Goal: Find specific page/section: Find specific page/section

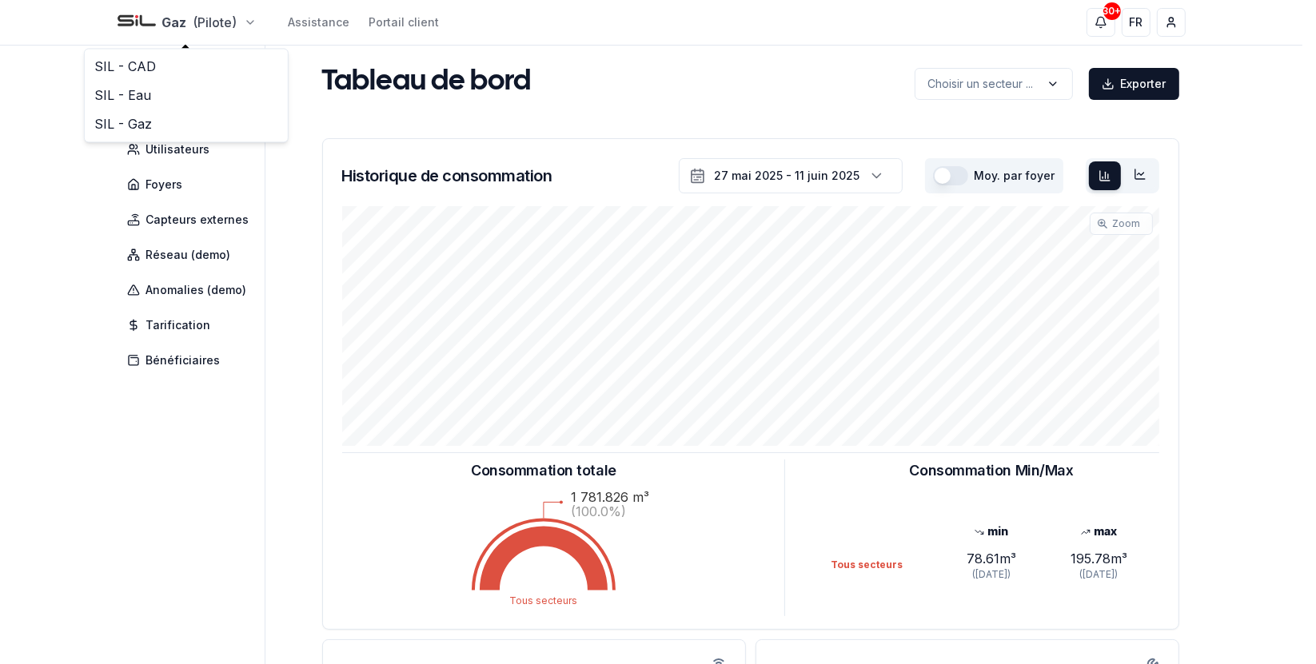
click at [253, 18] on html "Gaz (Pilote) Assistance Portail client 30+ 30+ FR [PERSON_NAME] Tableau de bord…" at bounding box center [658, 495] width 1316 height 991
drag, startPoint x: 218, startPoint y: 60, endPoint x: 257, endPoint y: 198, distance: 143.7
click at [218, 60] on link "SIL - CAD" at bounding box center [186, 66] width 197 height 29
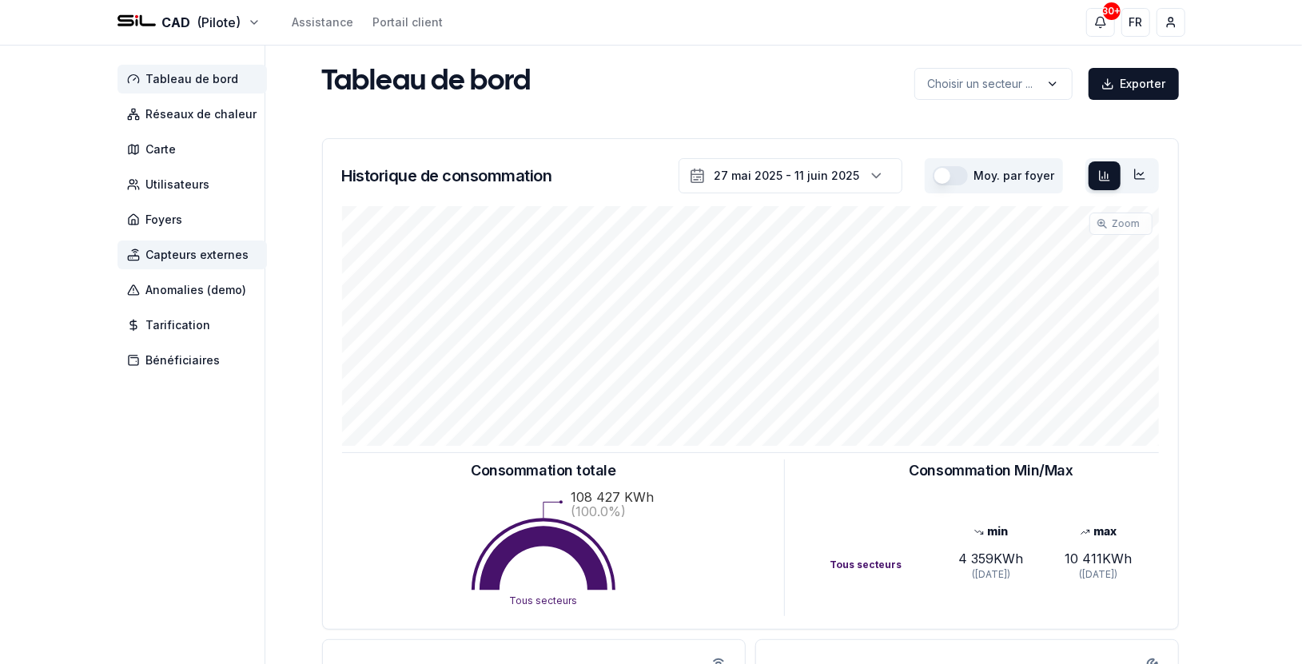
click at [204, 249] on span "Capteurs externes" at bounding box center [197, 255] width 103 height 16
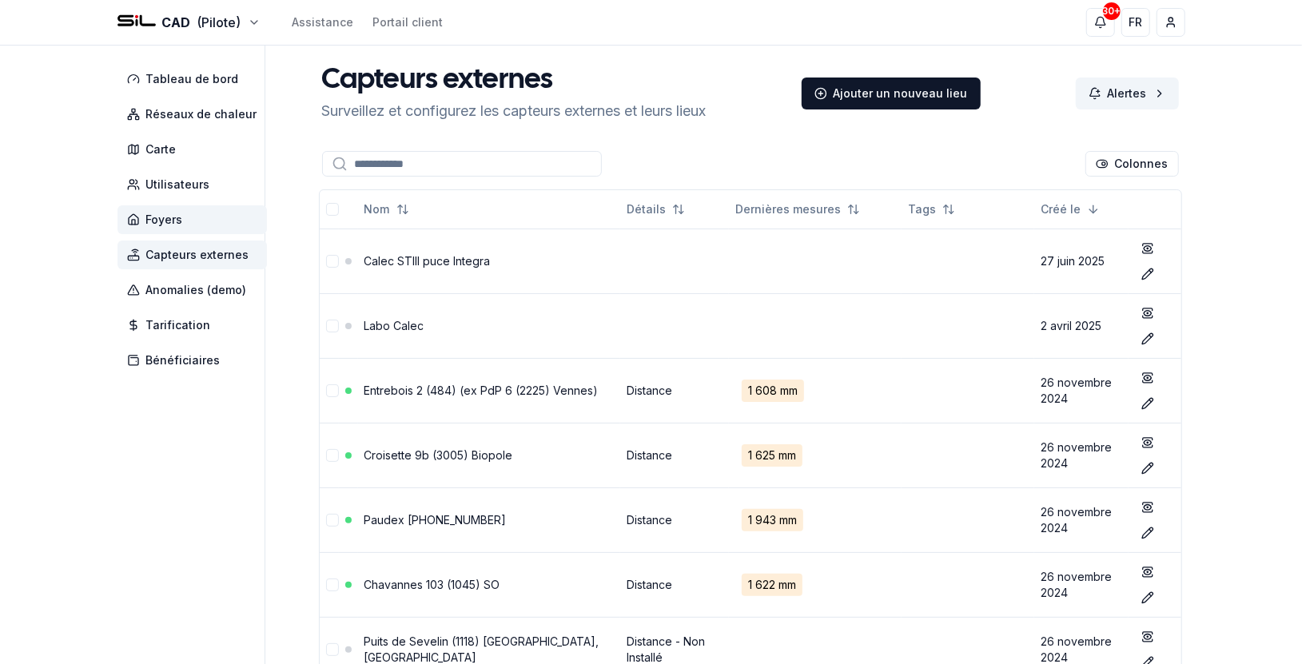
click at [200, 224] on span "Foyers" at bounding box center [192, 219] width 149 height 29
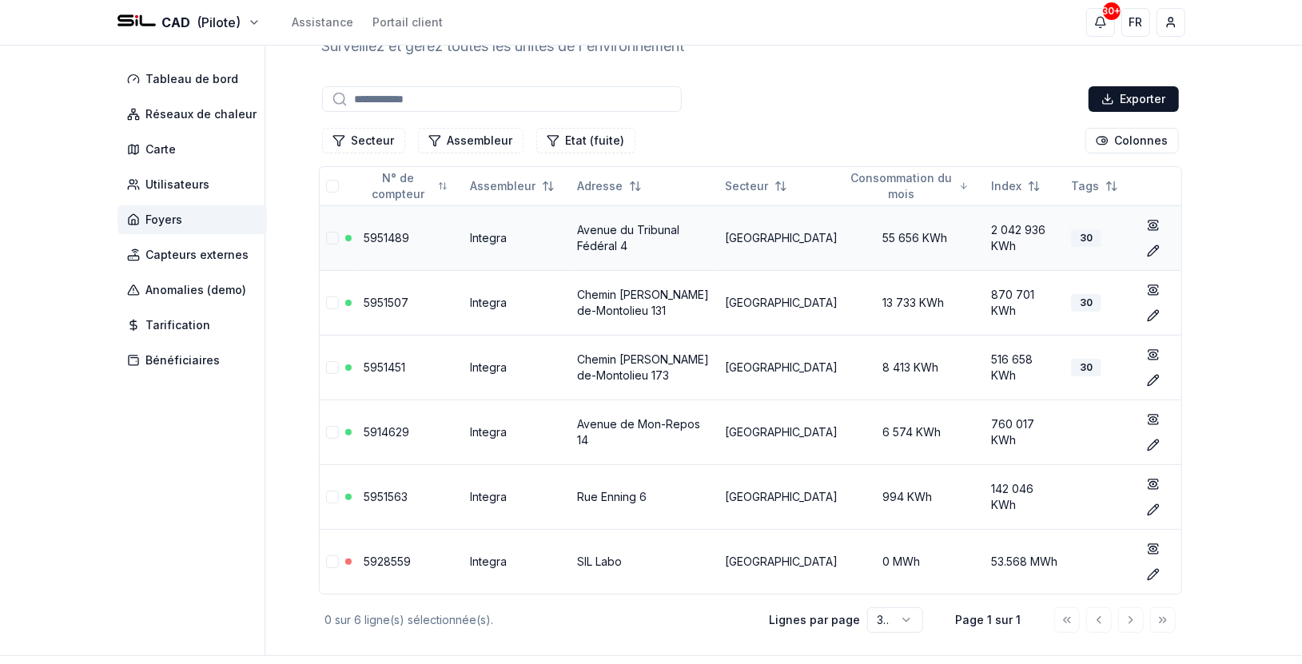
scroll to position [132, 0]
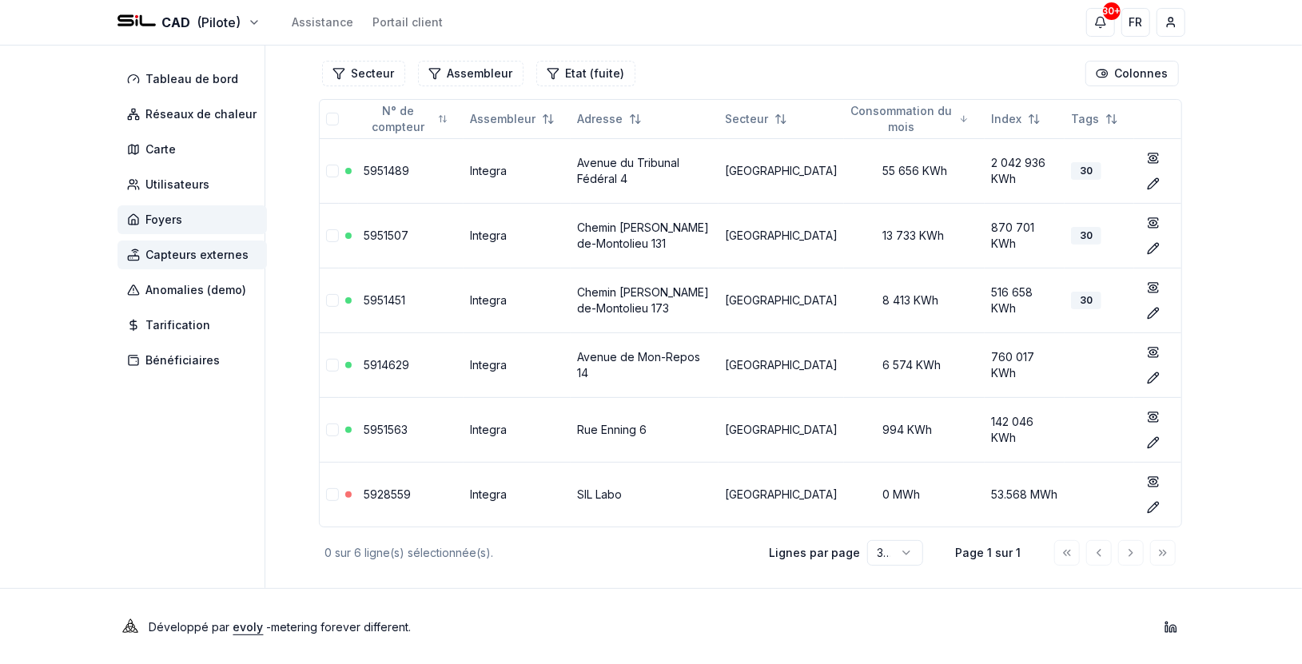
click at [179, 243] on span "Capteurs externes" at bounding box center [192, 255] width 149 height 29
